Goal: Obtain resource: Download file/media

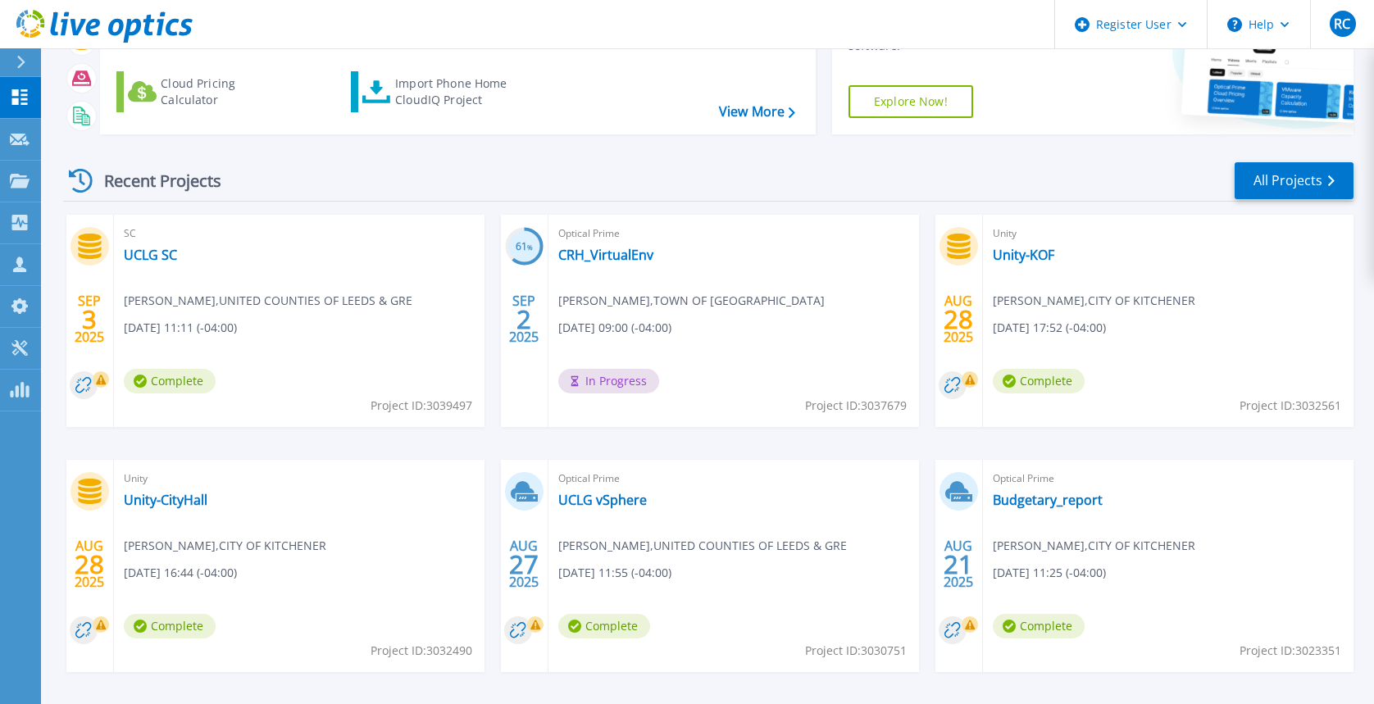
scroll to position [204, 0]
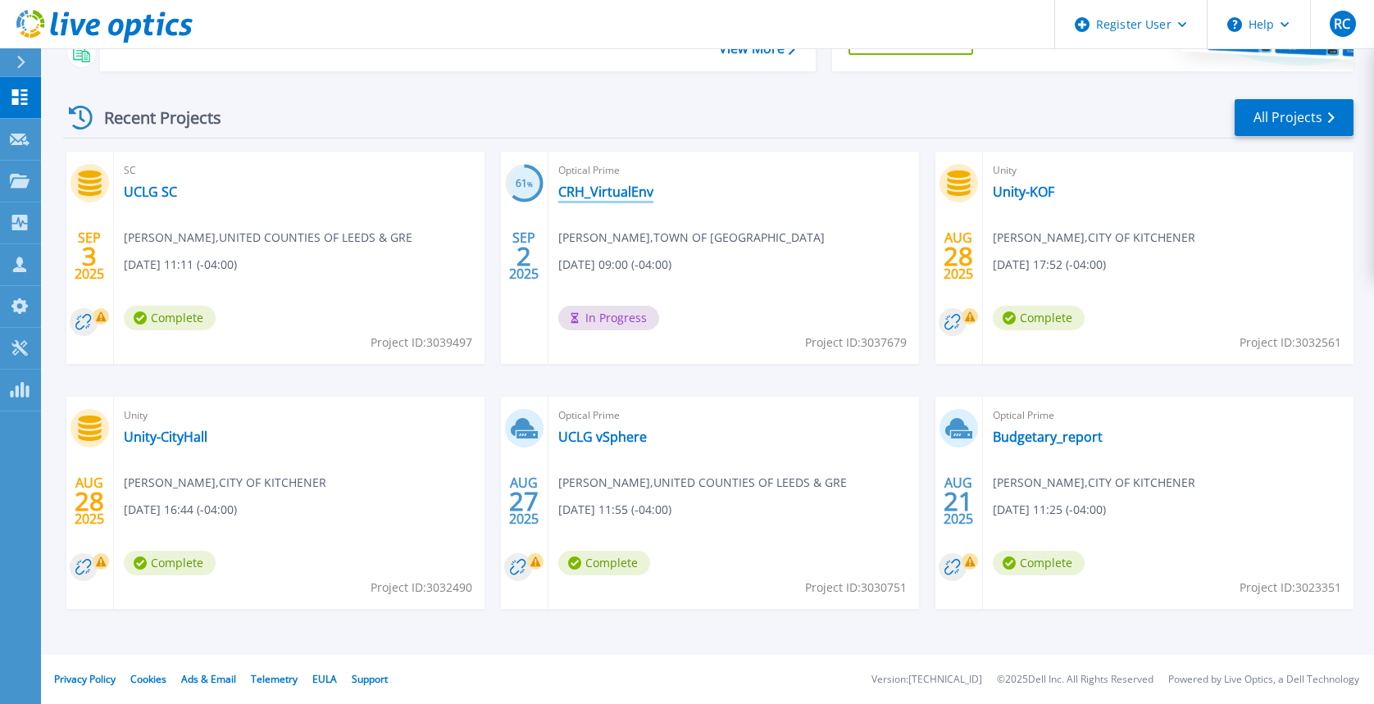
click at [629, 195] on link "CRH_VirtualEnv" at bounding box center [605, 192] width 95 height 16
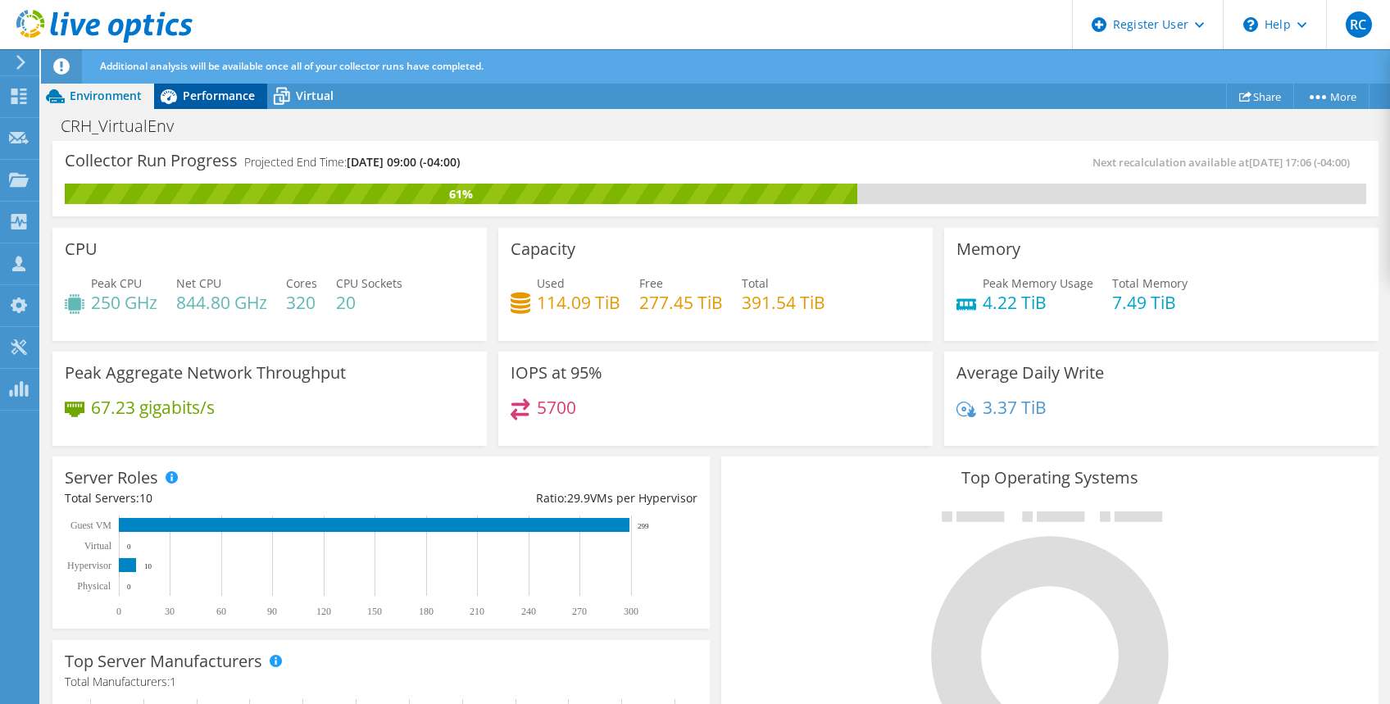
click at [230, 98] on span "Performance" at bounding box center [219, 96] width 72 height 16
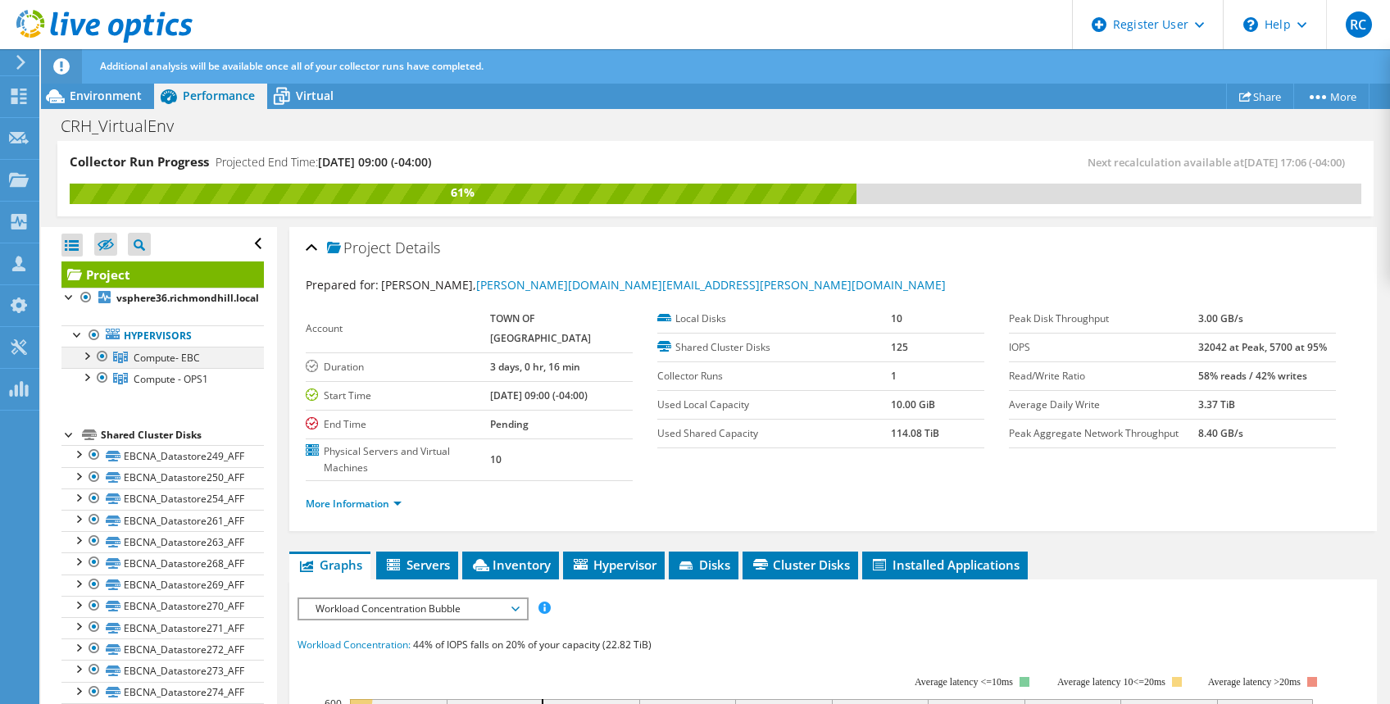
click at [90, 358] on div at bounding box center [86, 355] width 16 height 16
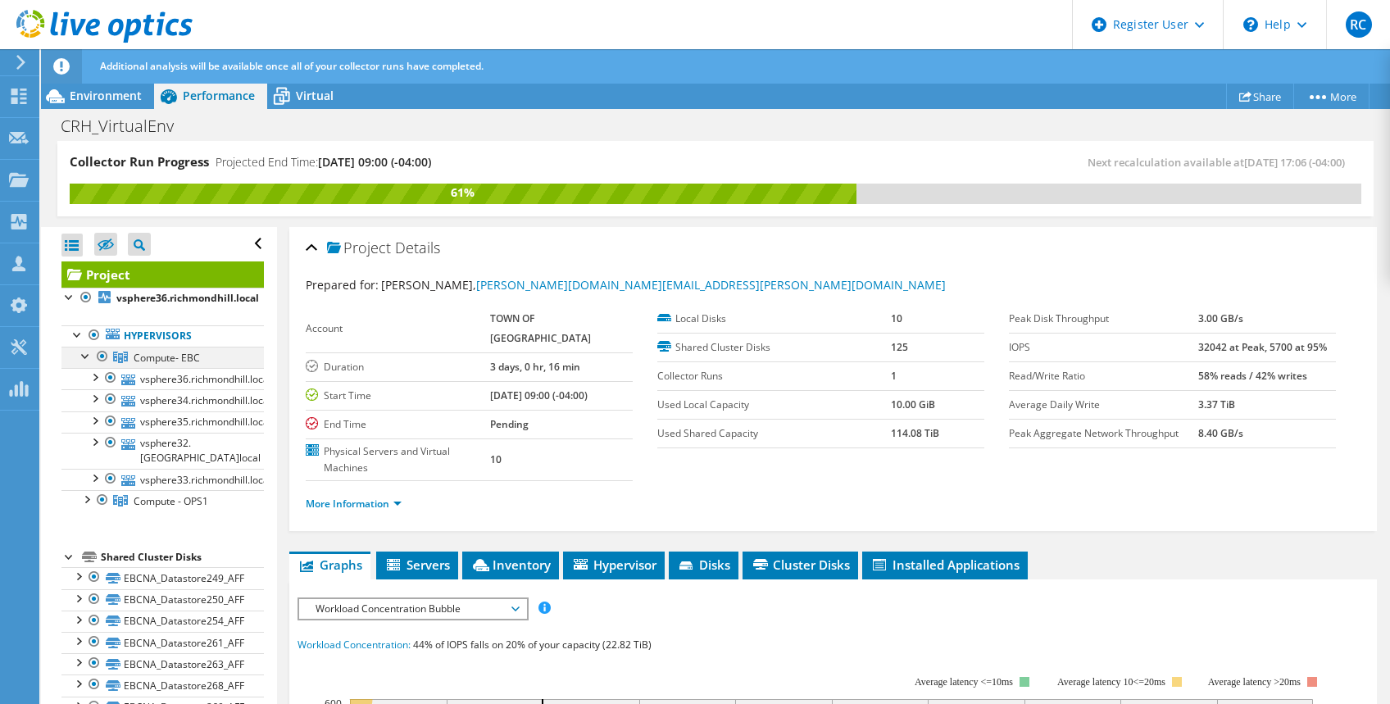
click at [90, 358] on div at bounding box center [86, 355] width 16 height 16
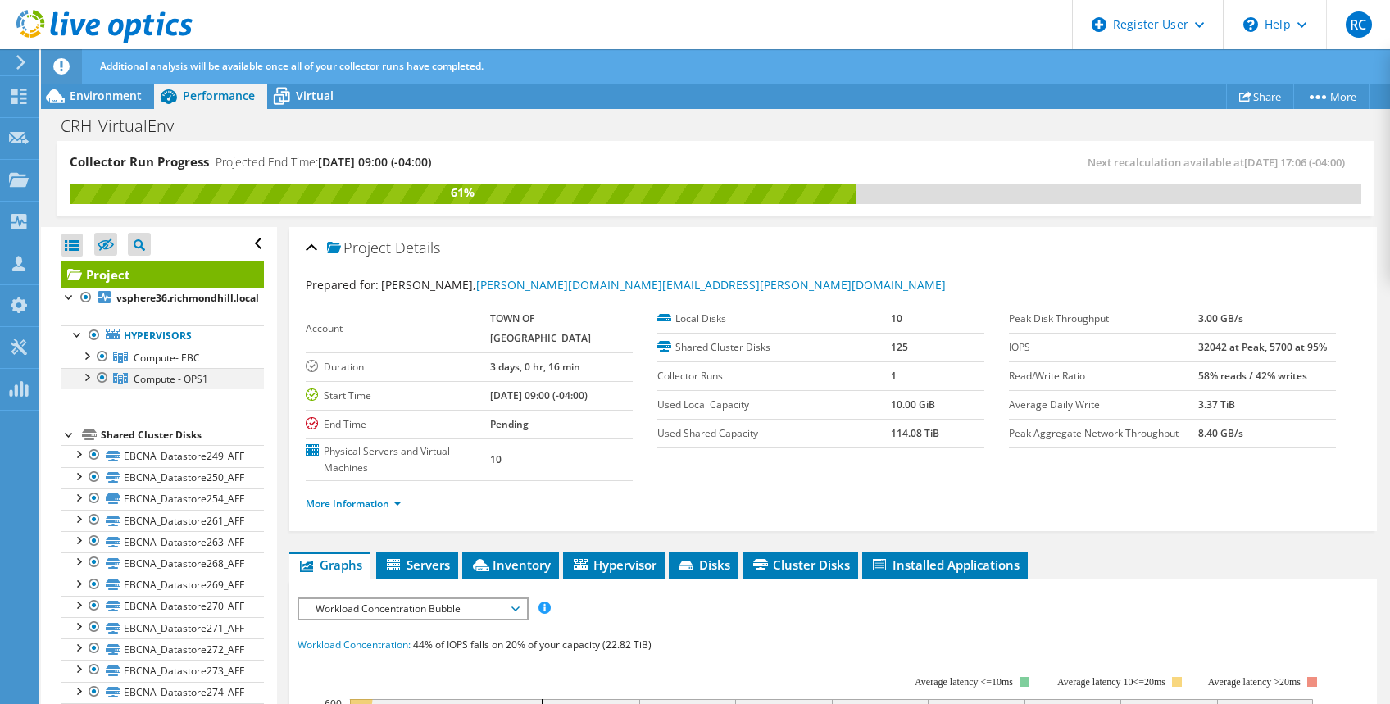
click at [90, 372] on div at bounding box center [86, 376] width 16 height 16
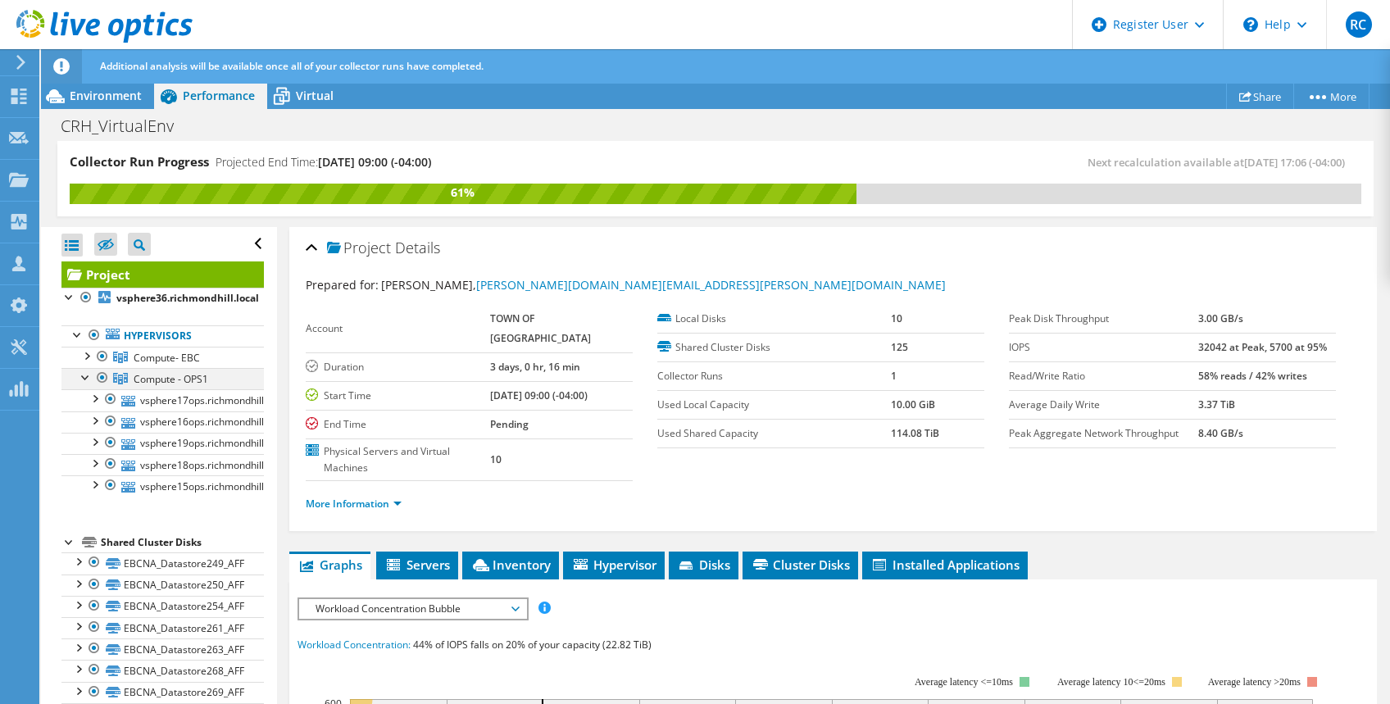
click at [90, 372] on div at bounding box center [86, 376] width 16 height 16
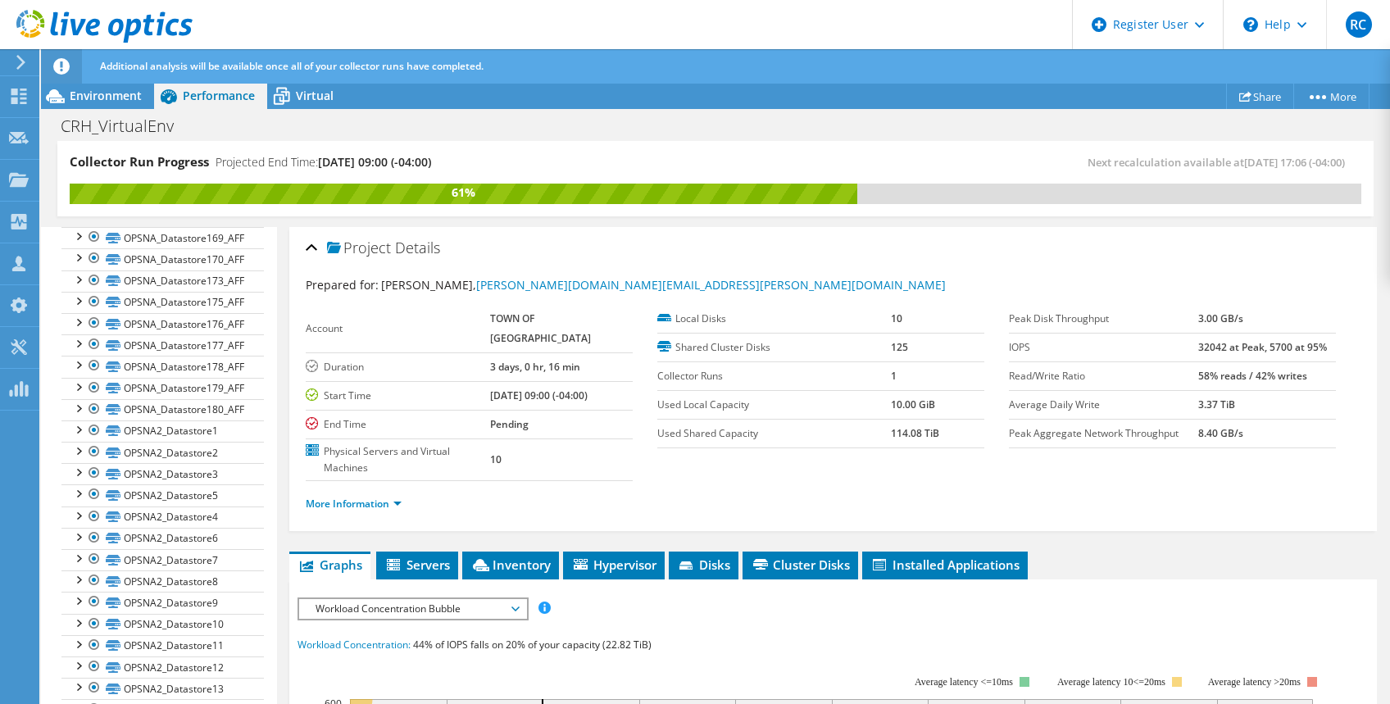
scroll to position [2407, 0]
click at [424, 569] on span "Servers" at bounding box center [417, 565] width 66 height 16
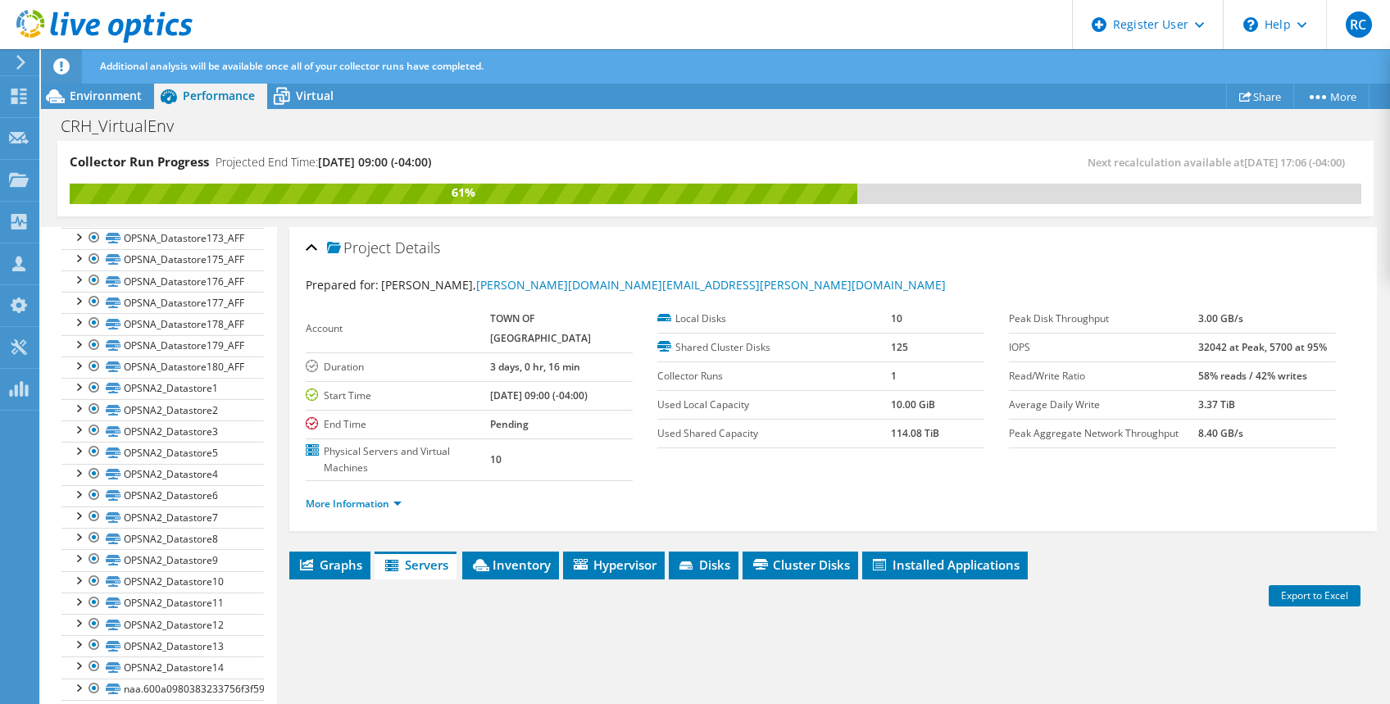
scroll to position [282, 0]
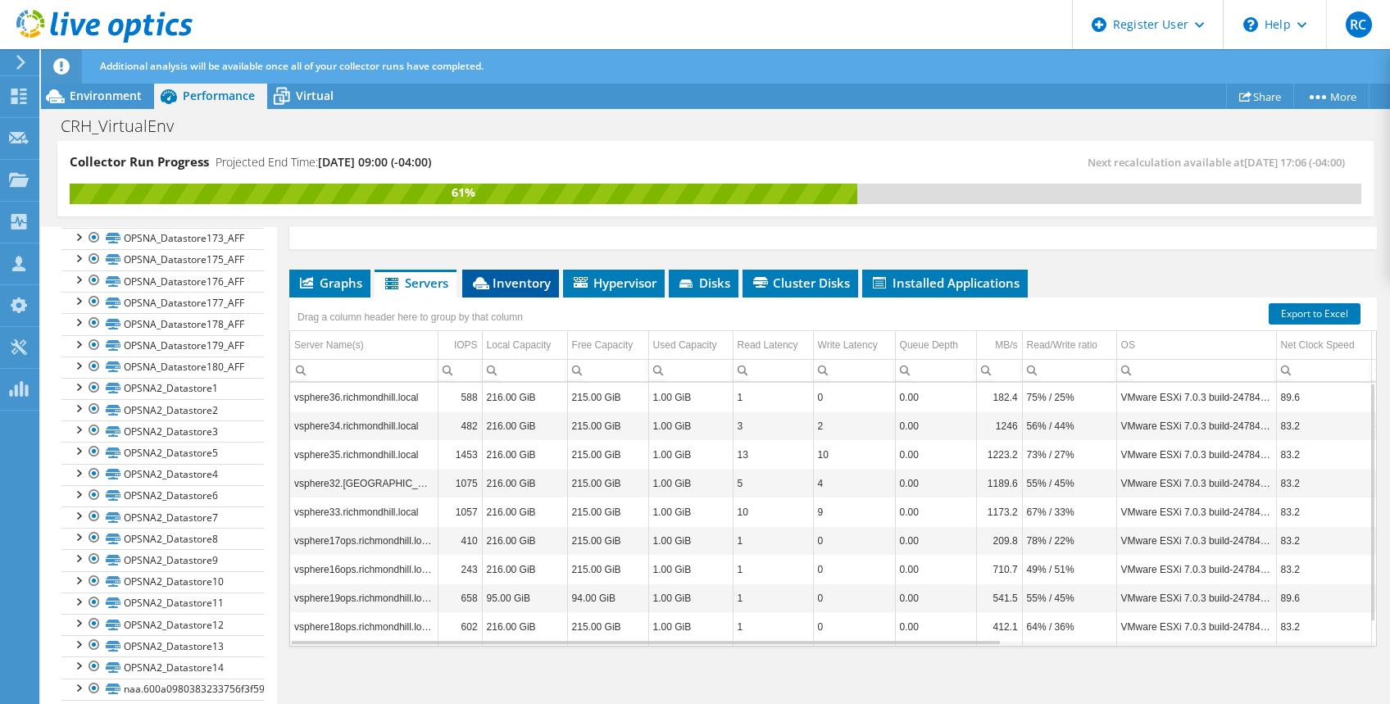
click at [520, 284] on span "Inventory" at bounding box center [510, 283] width 80 height 16
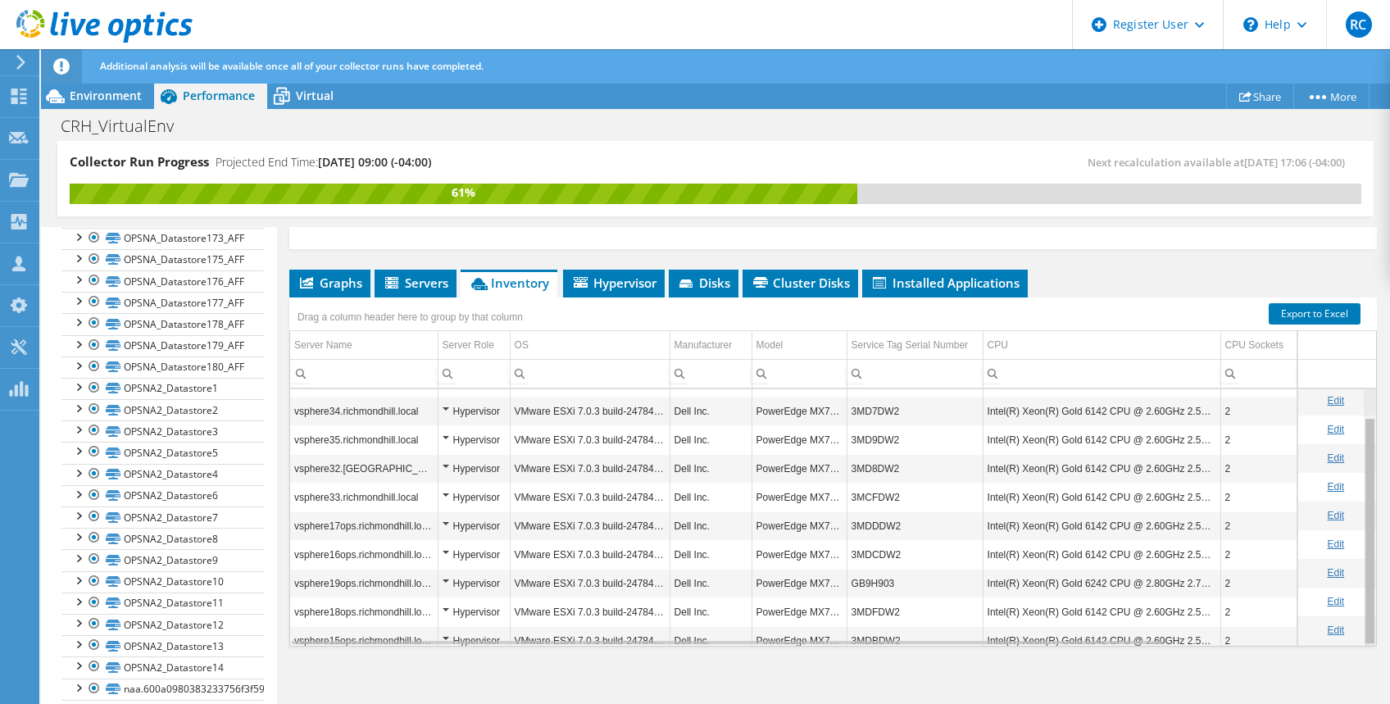
scroll to position [0, 0]
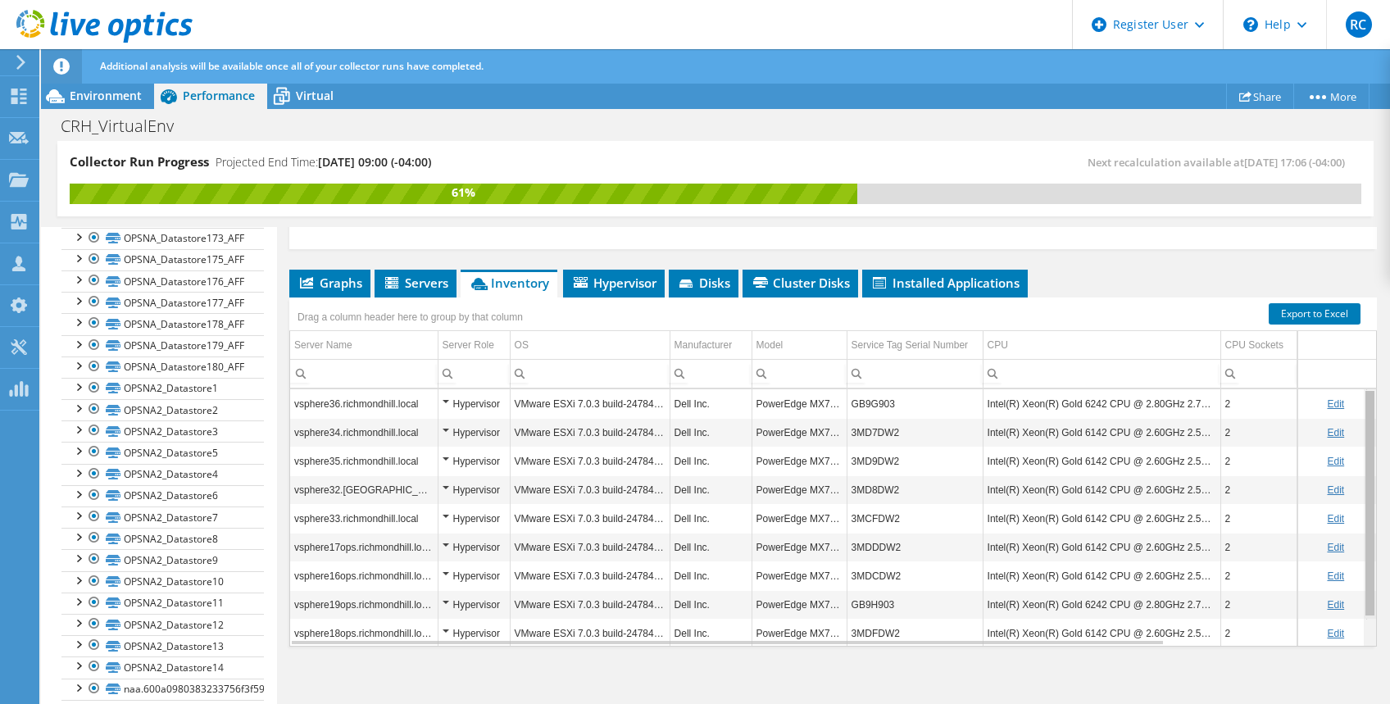
click at [1351, 421] on body "RC Dell User Razvan Caloianu Razvan.Caloianu@dell.com Dell My Profile Log Out \…" at bounding box center [695, 352] width 1390 height 704
click at [619, 284] on span "Hypervisor" at bounding box center [613, 283] width 85 height 16
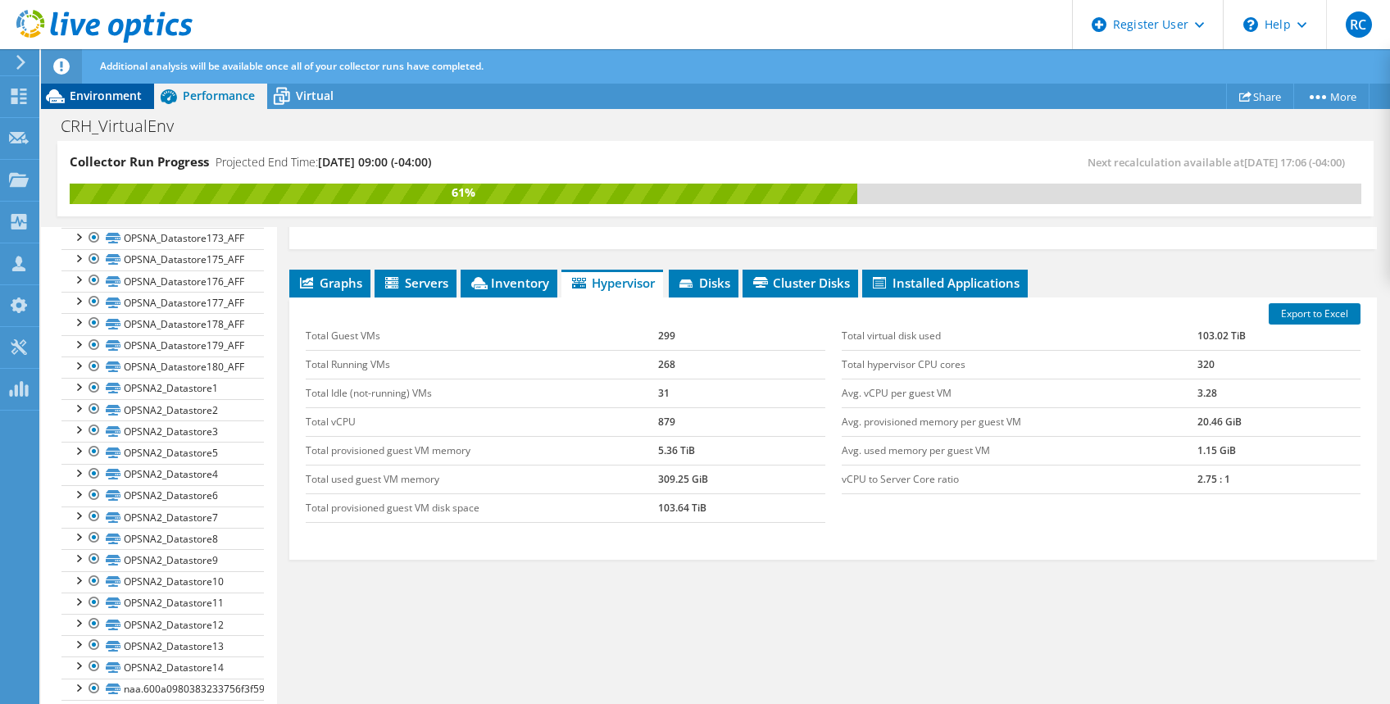
click at [116, 97] on span "Environment" at bounding box center [106, 96] width 72 height 16
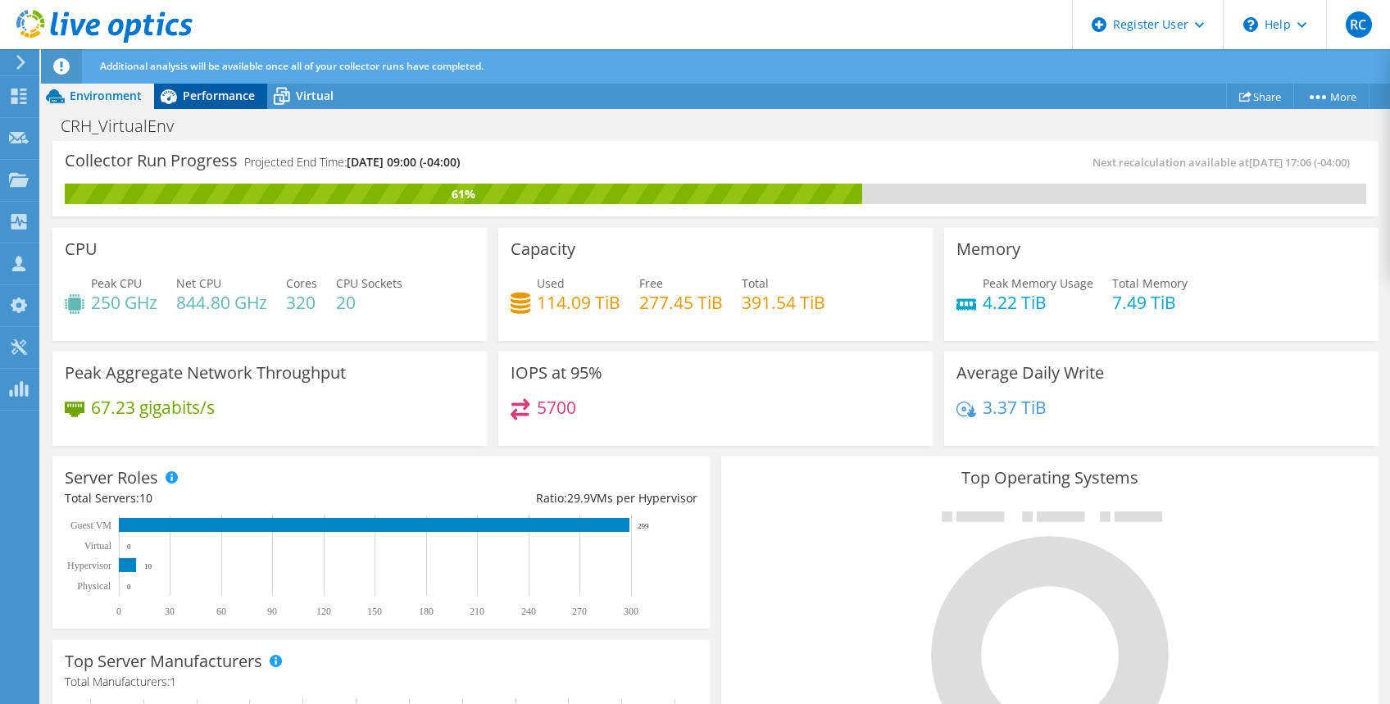
click at [216, 89] on span "Performance" at bounding box center [219, 96] width 72 height 16
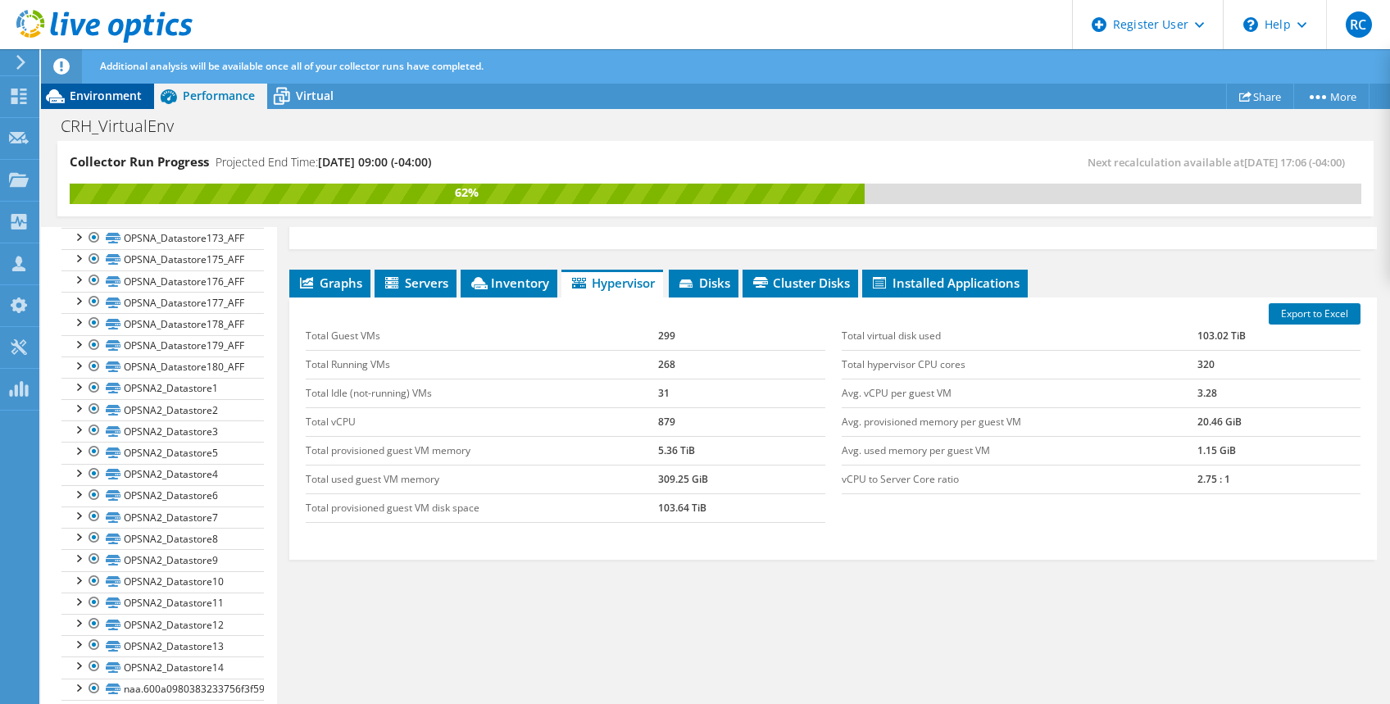
click at [121, 102] on span "Environment" at bounding box center [106, 96] width 72 height 16
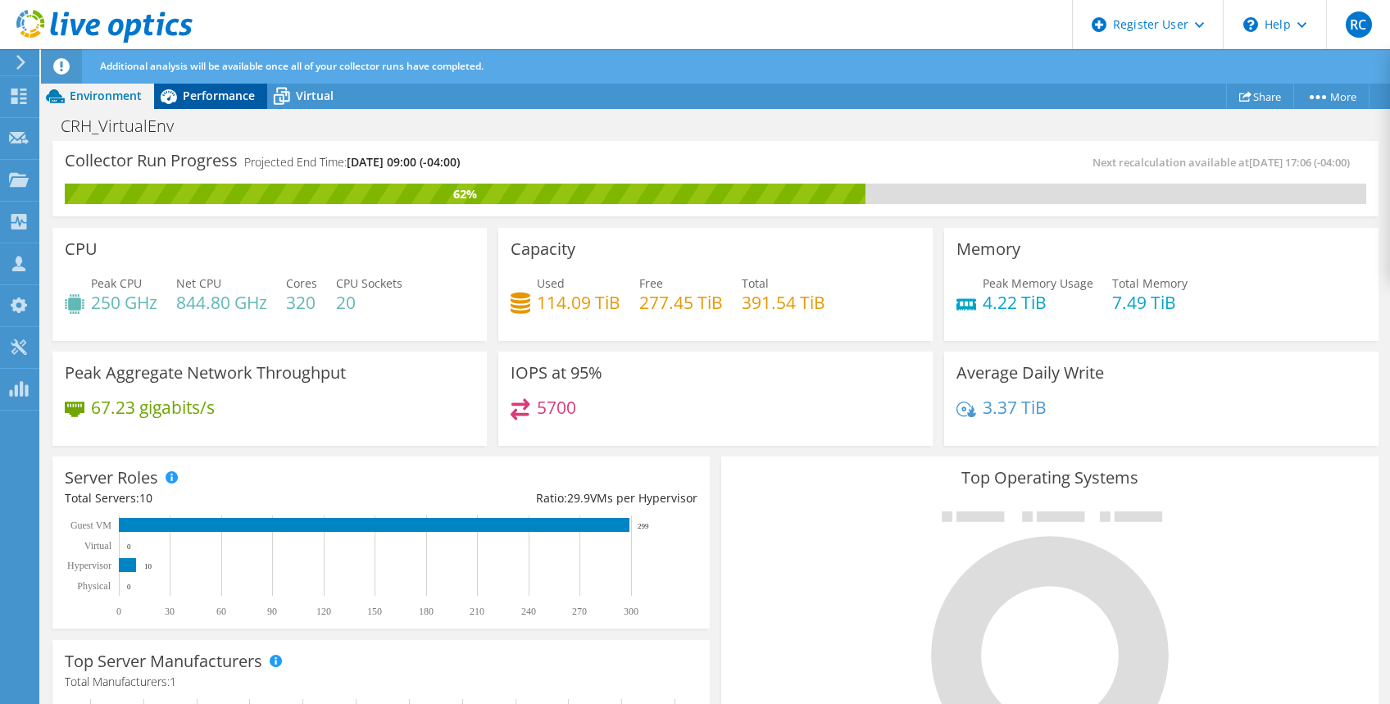
click at [223, 93] on span "Performance" at bounding box center [219, 96] width 72 height 16
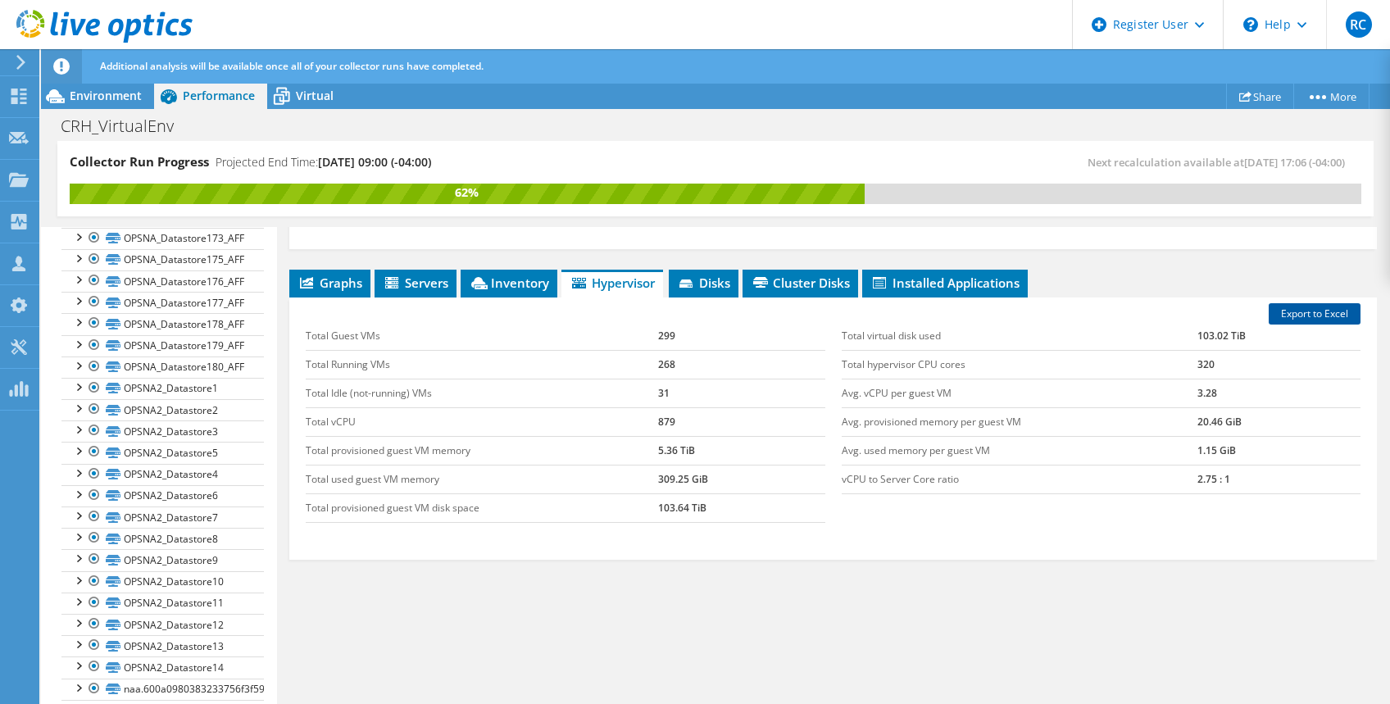
click at [1294, 310] on link "Export to Excel" at bounding box center [1315, 313] width 92 height 21
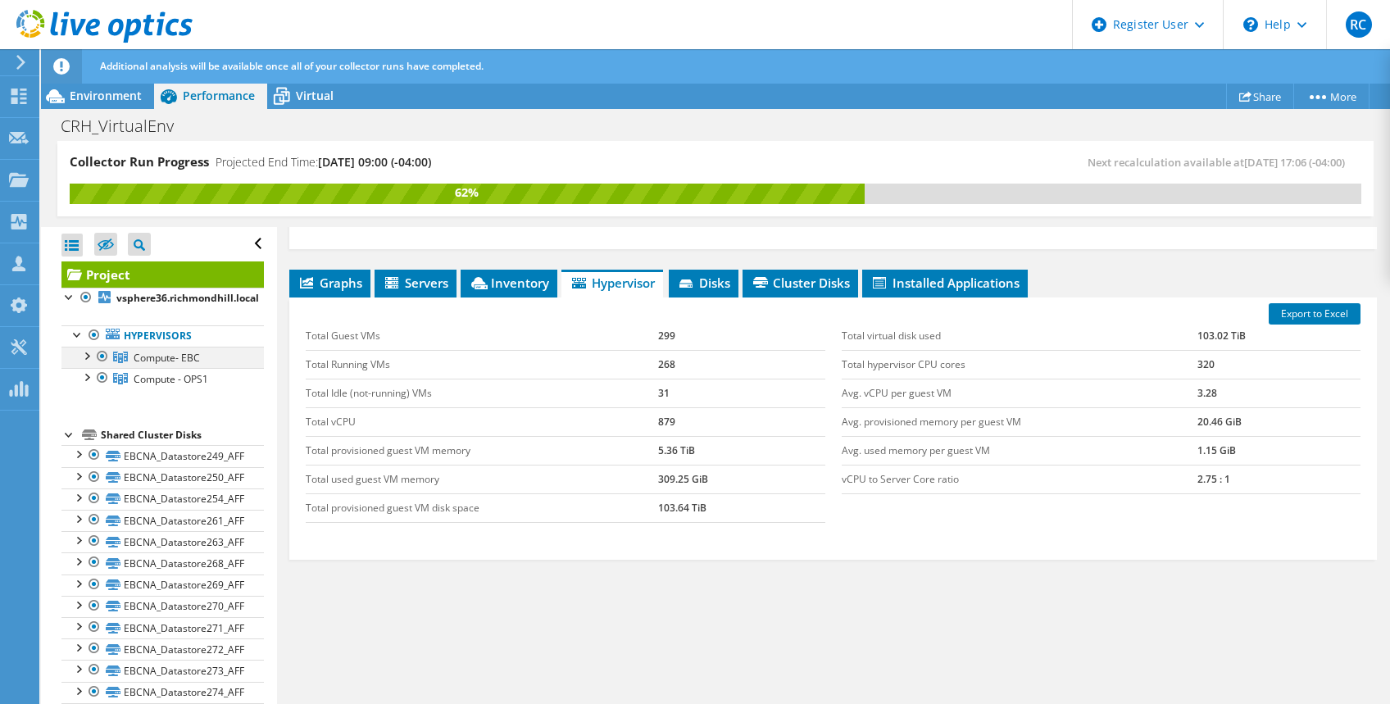
click at [88, 357] on div at bounding box center [86, 355] width 16 height 16
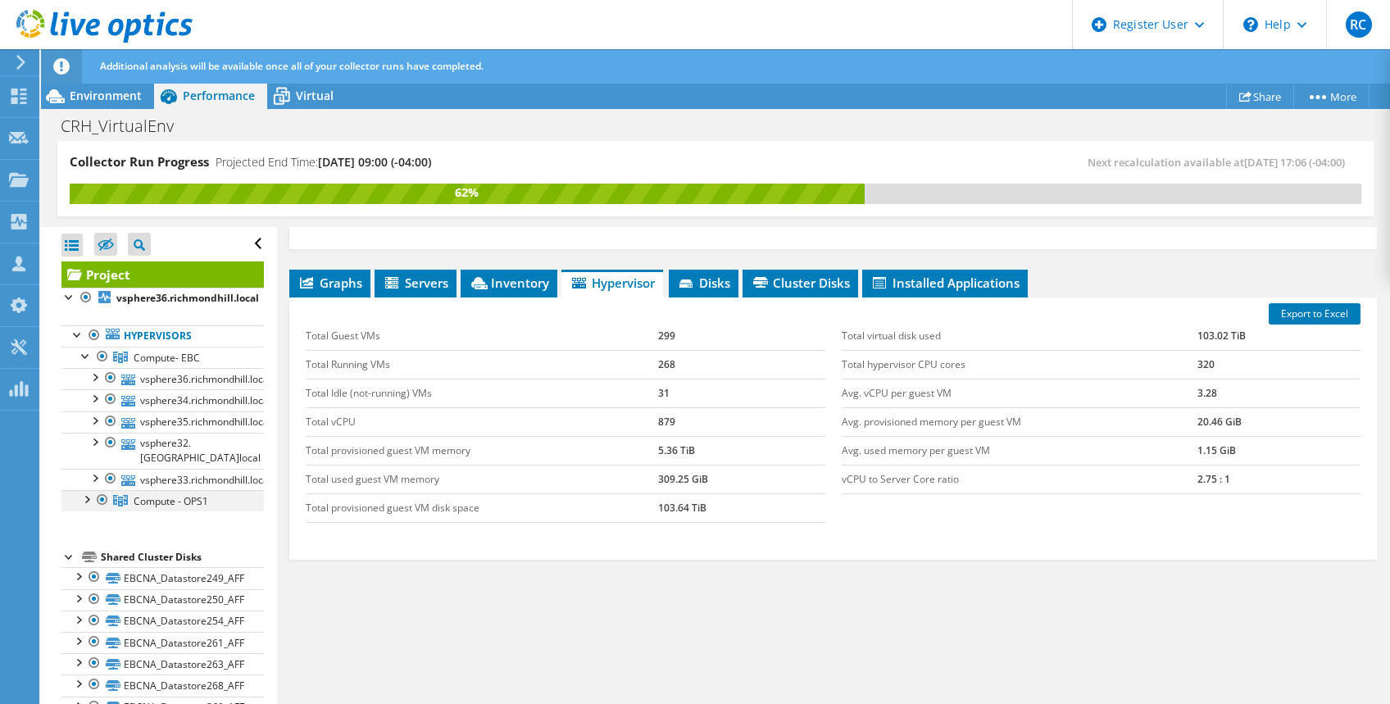
click at [90, 490] on div at bounding box center [86, 498] width 16 height 16
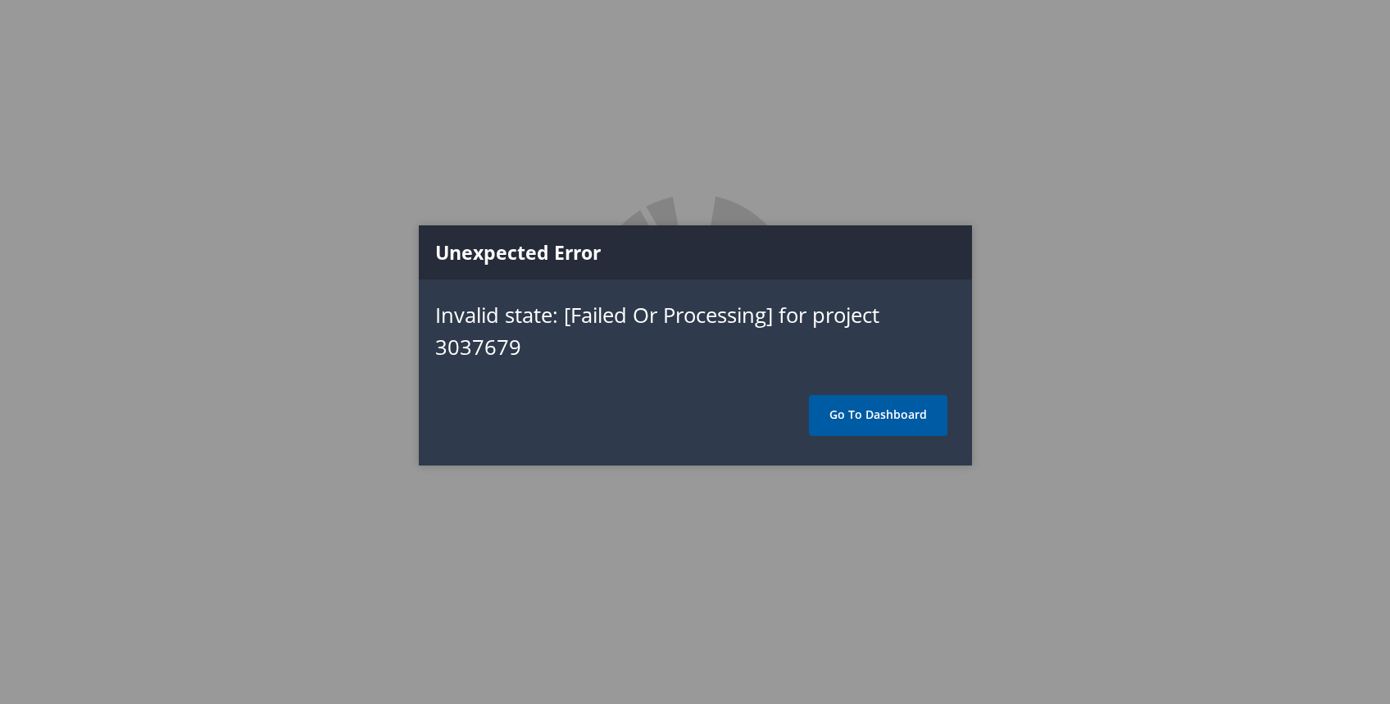
click at [862, 416] on link "Go To Dashboard" at bounding box center [878, 415] width 139 height 41
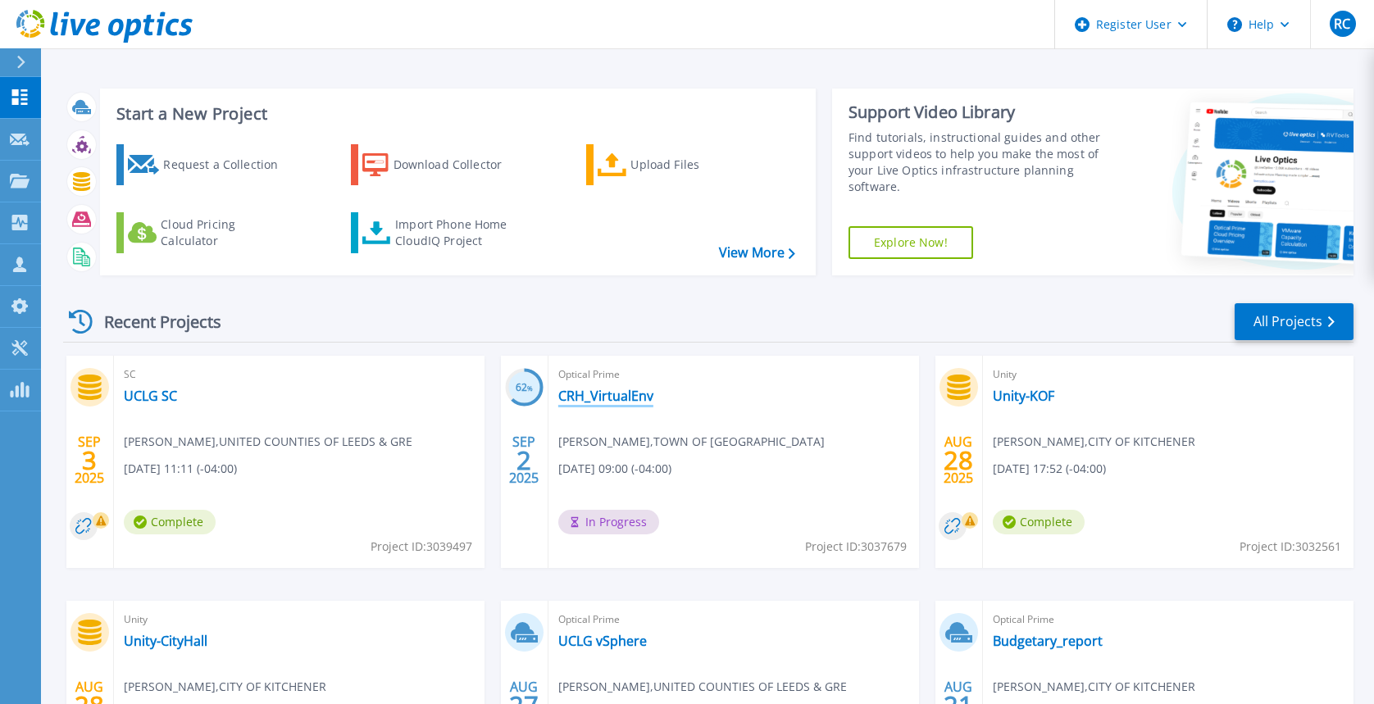
click at [628, 398] on link "CRH_VirtualEnv" at bounding box center [605, 396] width 95 height 16
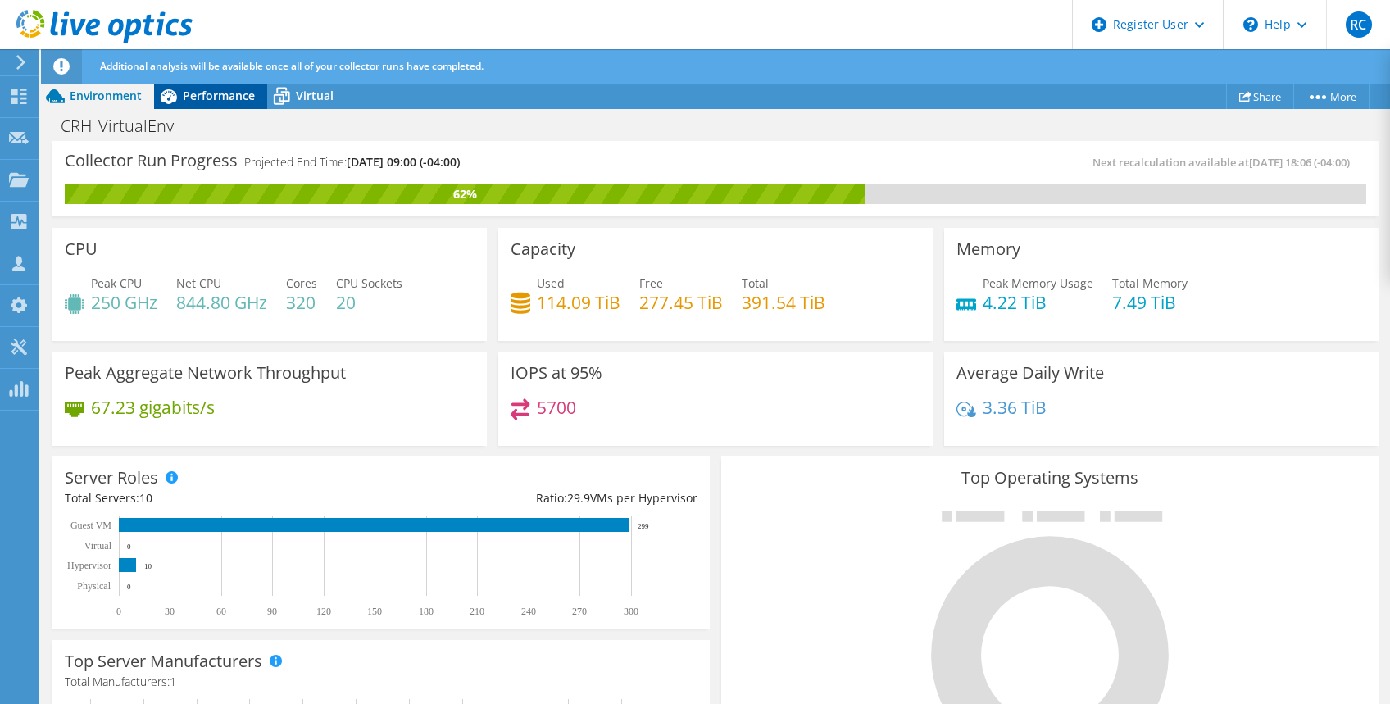
click at [230, 90] on span "Performance" at bounding box center [219, 96] width 72 height 16
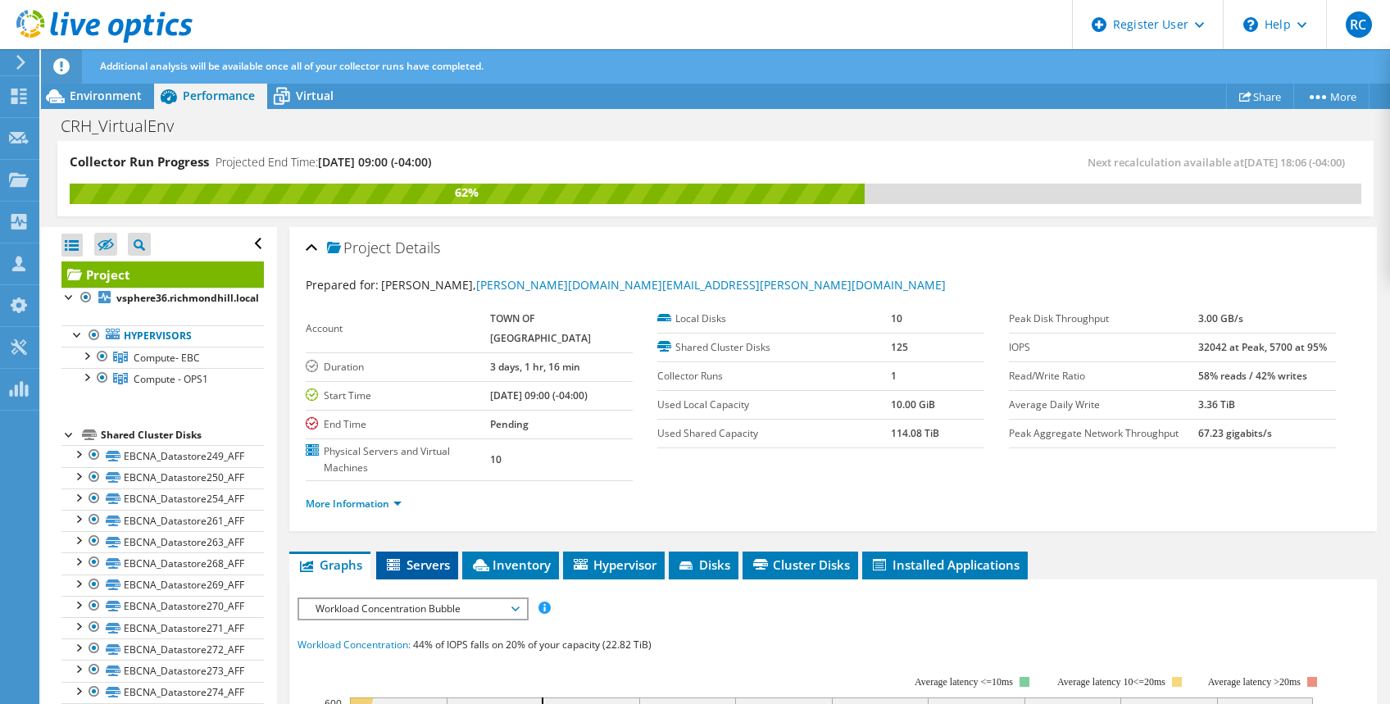
click at [411, 561] on span "Servers" at bounding box center [417, 565] width 66 height 16
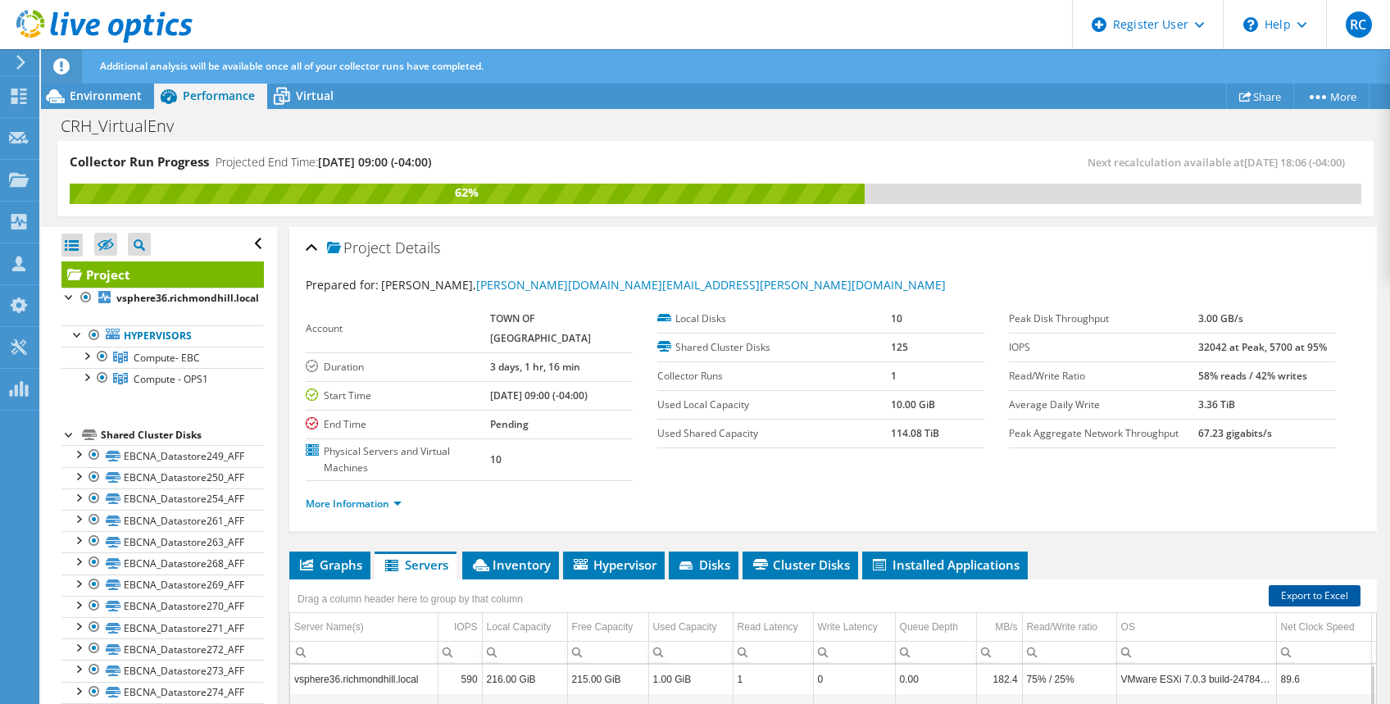
click at [1313, 594] on link "Export to Excel" at bounding box center [1315, 595] width 92 height 21
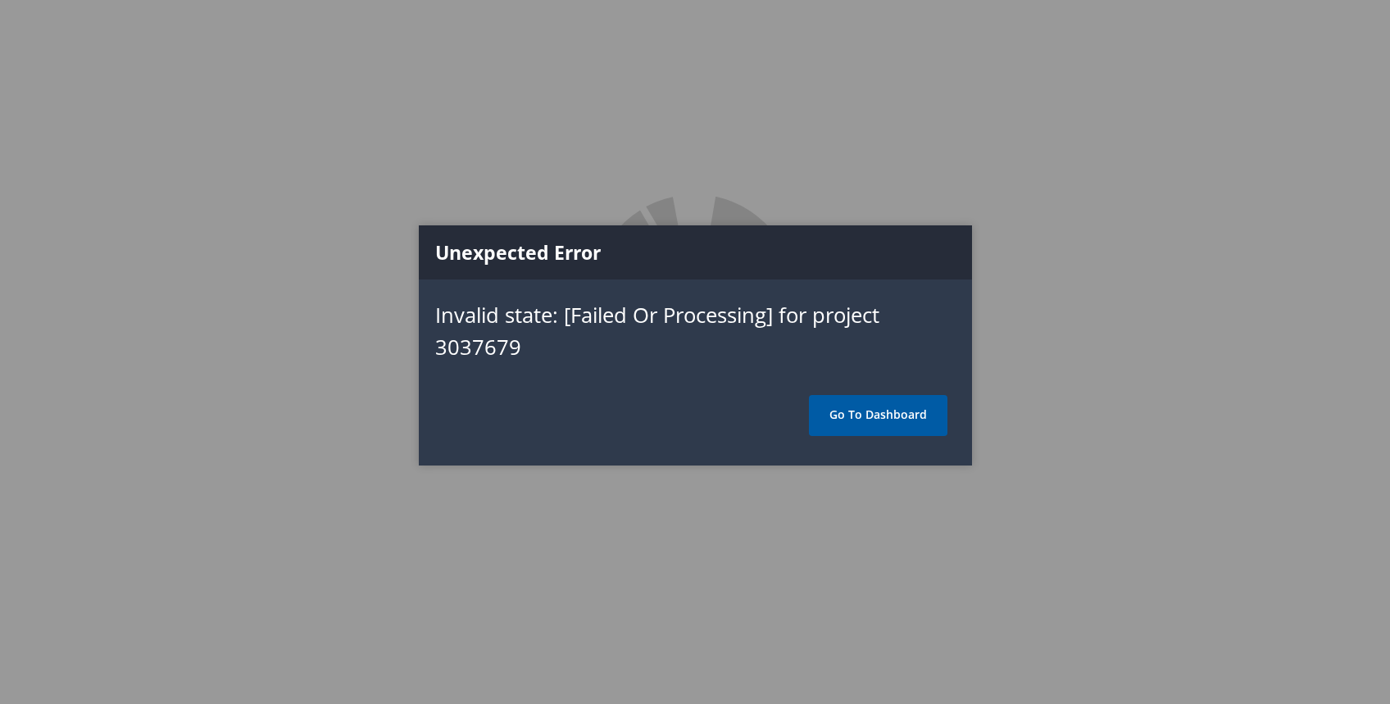
click at [860, 412] on link "Go To Dashboard" at bounding box center [878, 415] width 139 height 41
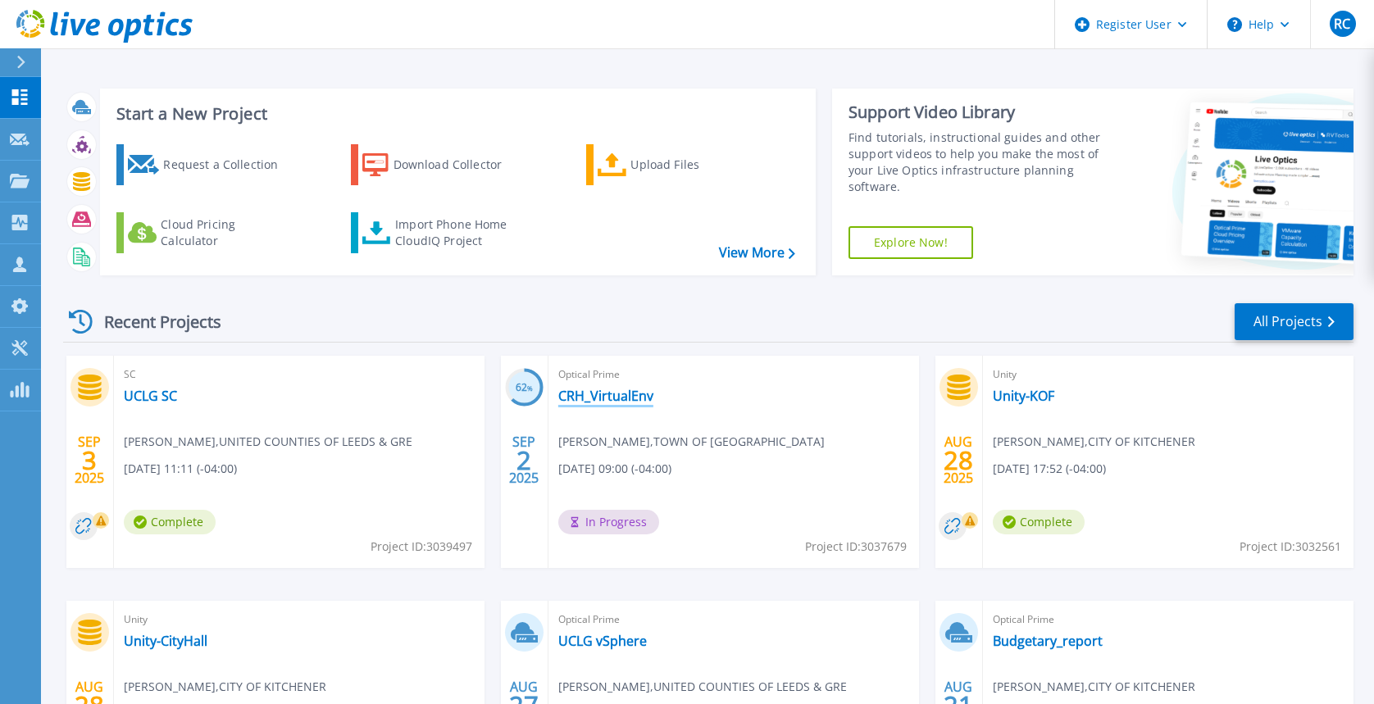
click at [616, 392] on link "CRH_VirtualEnv" at bounding box center [605, 396] width 95 height 16
